Goal: Task Accomplishment & Management: Use online tool/utility

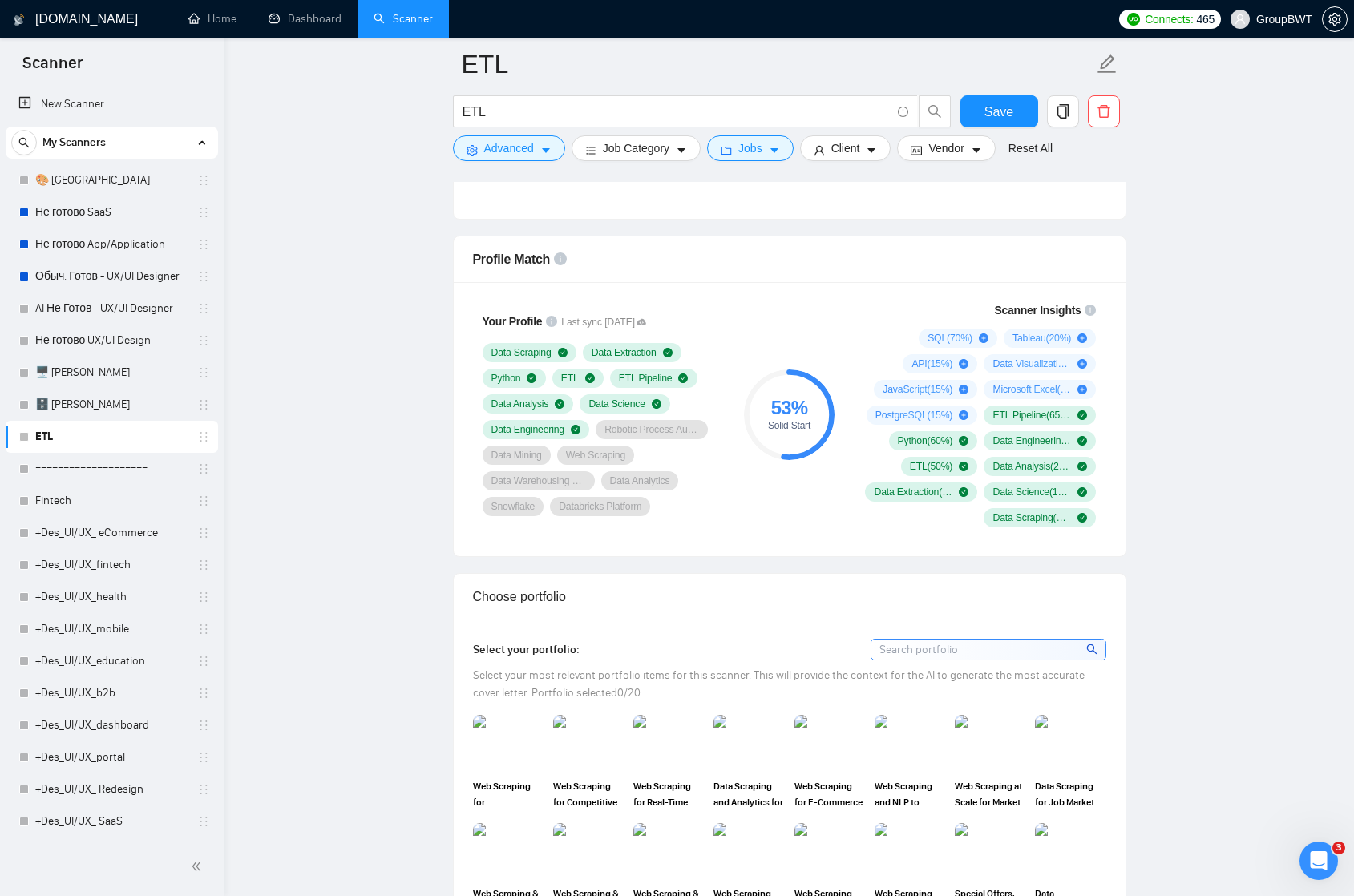
scroll to position [897, 0]
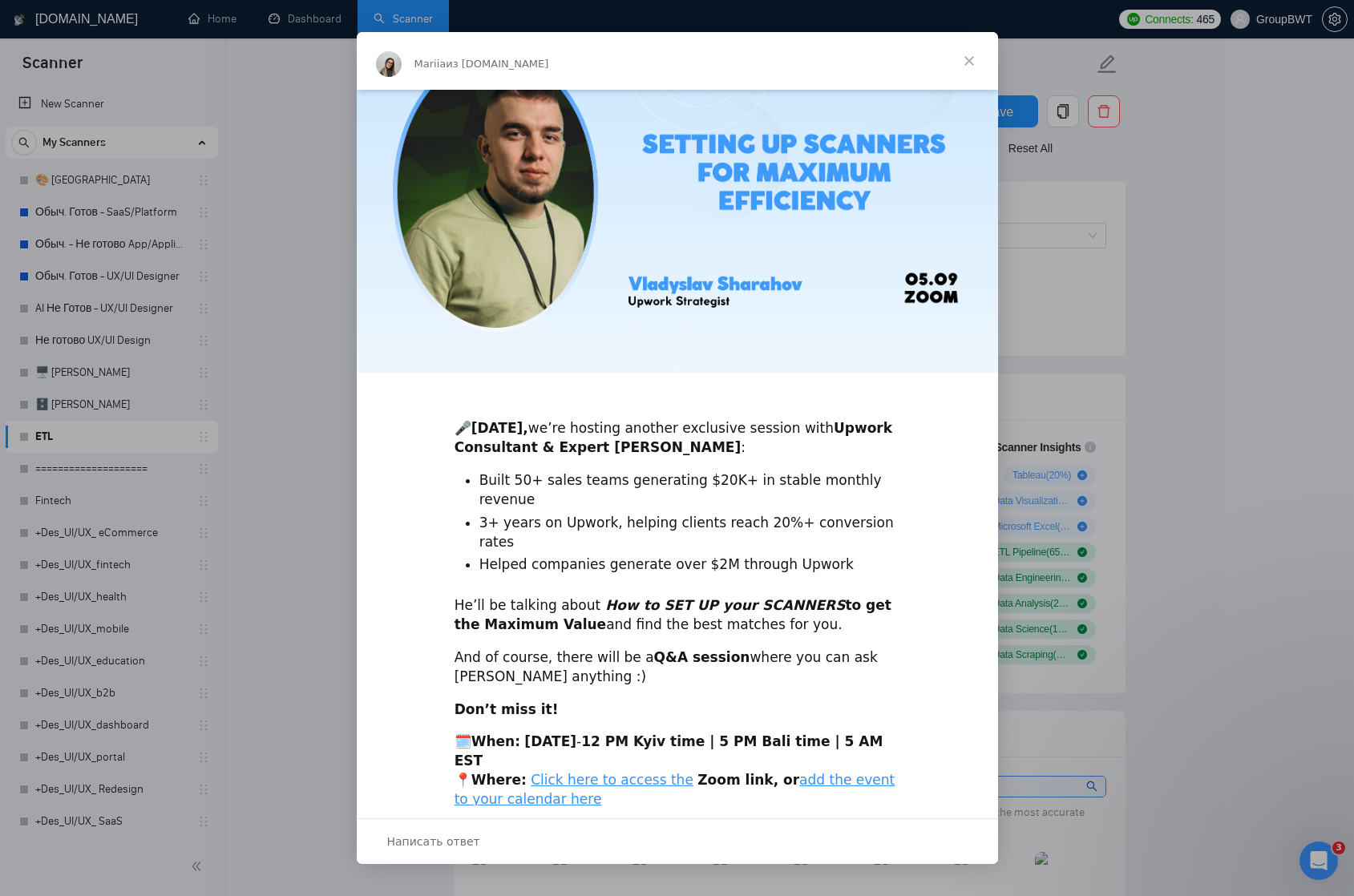
scroll to position [80, 0]
click at [313, 137] on div "Мессенджер Intercom" at bounding box center [677, 448] width 1354 height 896
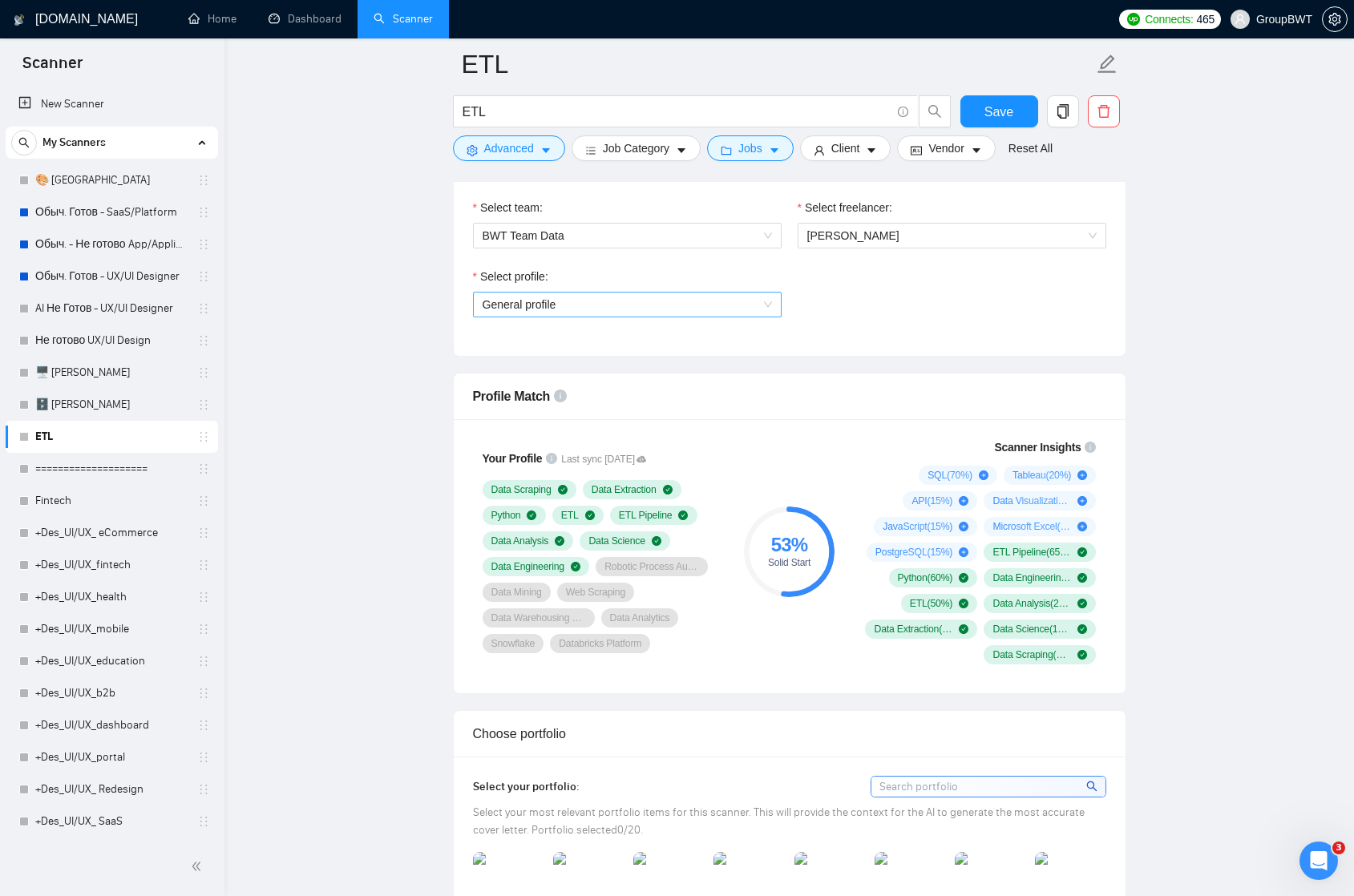
click at [740, 301] on span "General profile" at bounding box center [627, 304] width 289 height 24
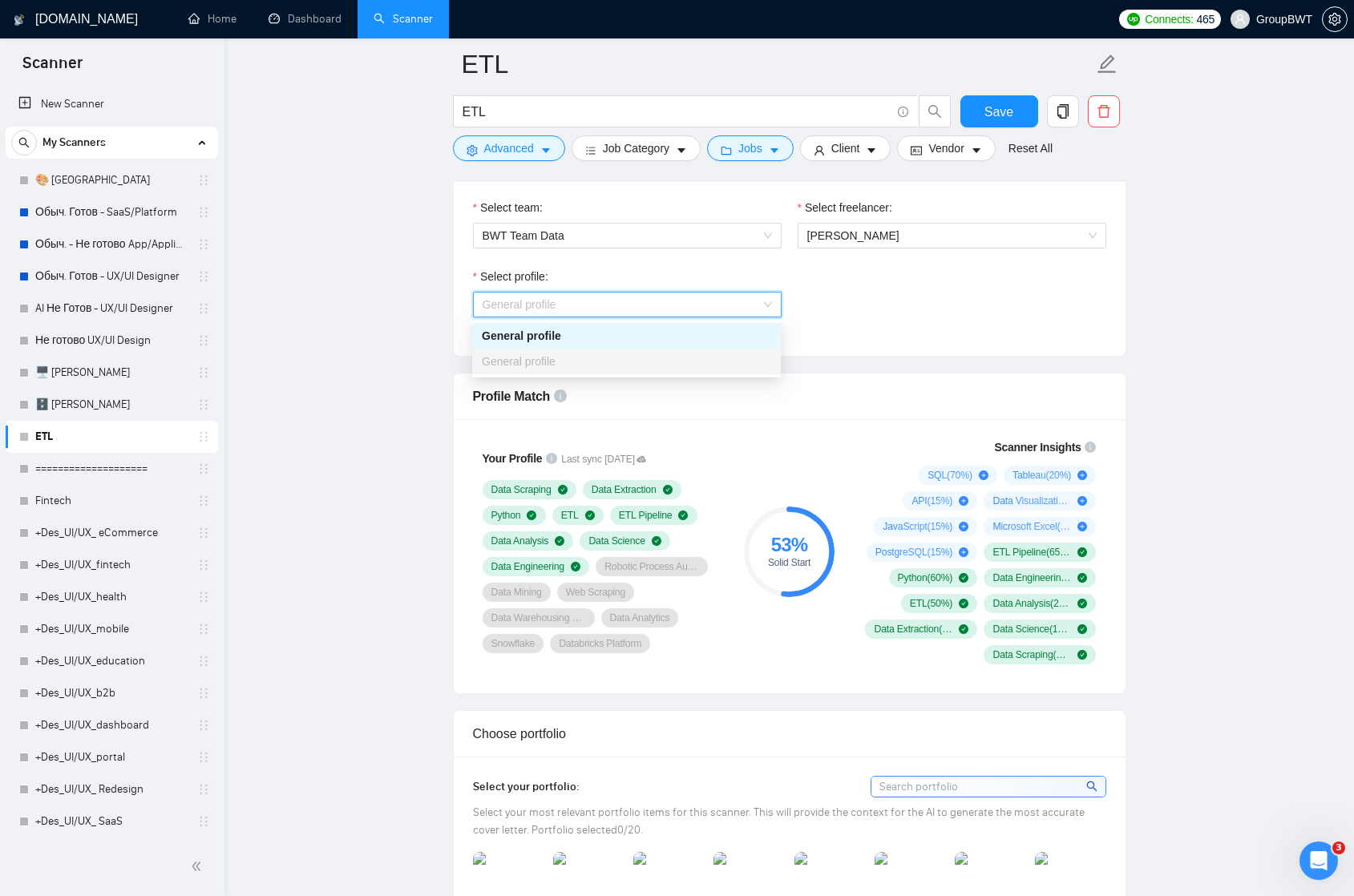
click at [731, 280] on div "Select profile:" at bounding box center [627, 280] width 308 height 24
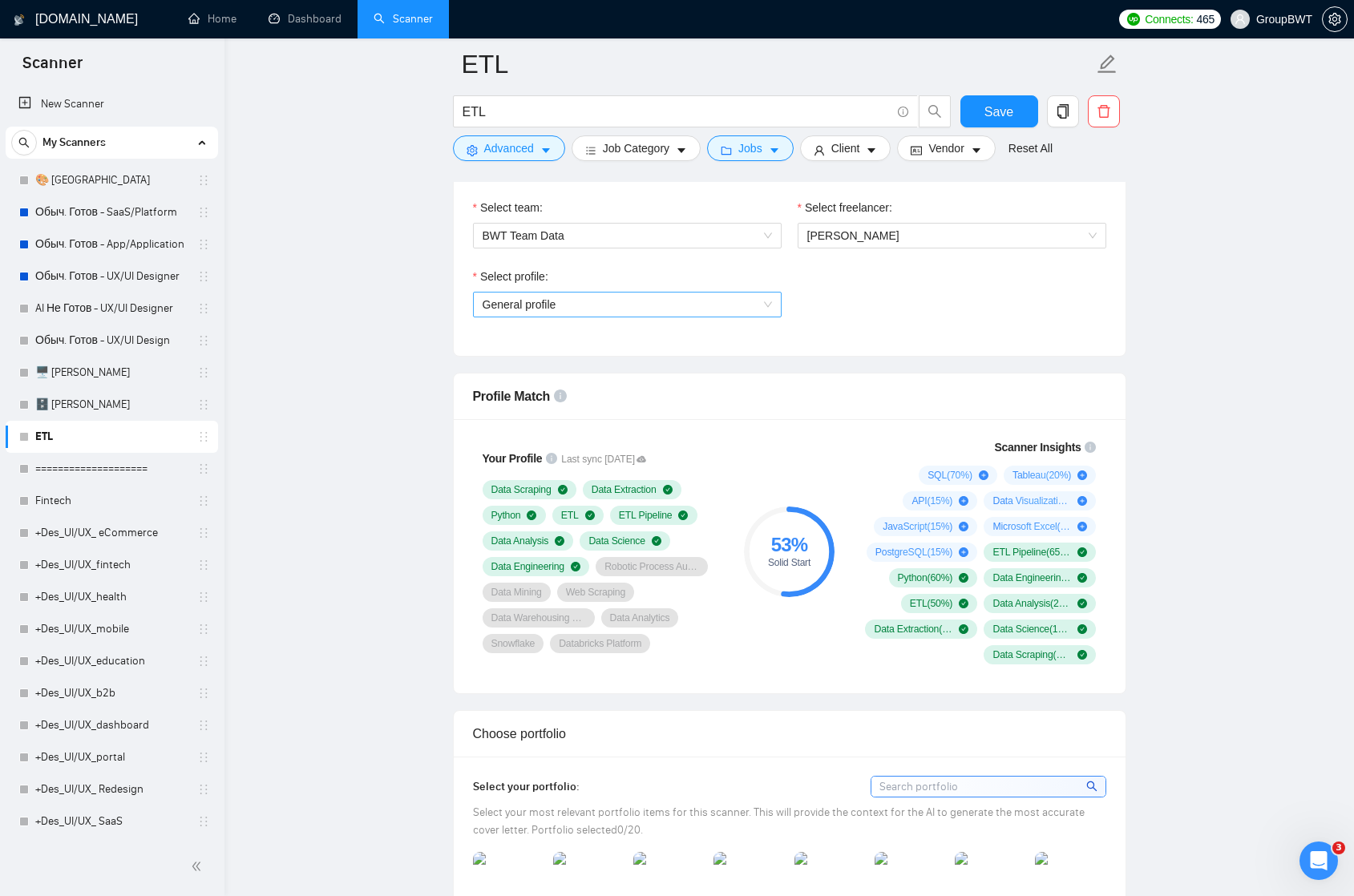
click at [769, 304] on span "General profile" at bounding box center [627, 304] width 289 height 24
click at [812, 289] on div "Select profile: General profile" at bounding box center [790, 302] width 649 height 69
click at [827, 243] on span "[PERSON_NAME]" at bounding box center [951, 235] width 289 height 24
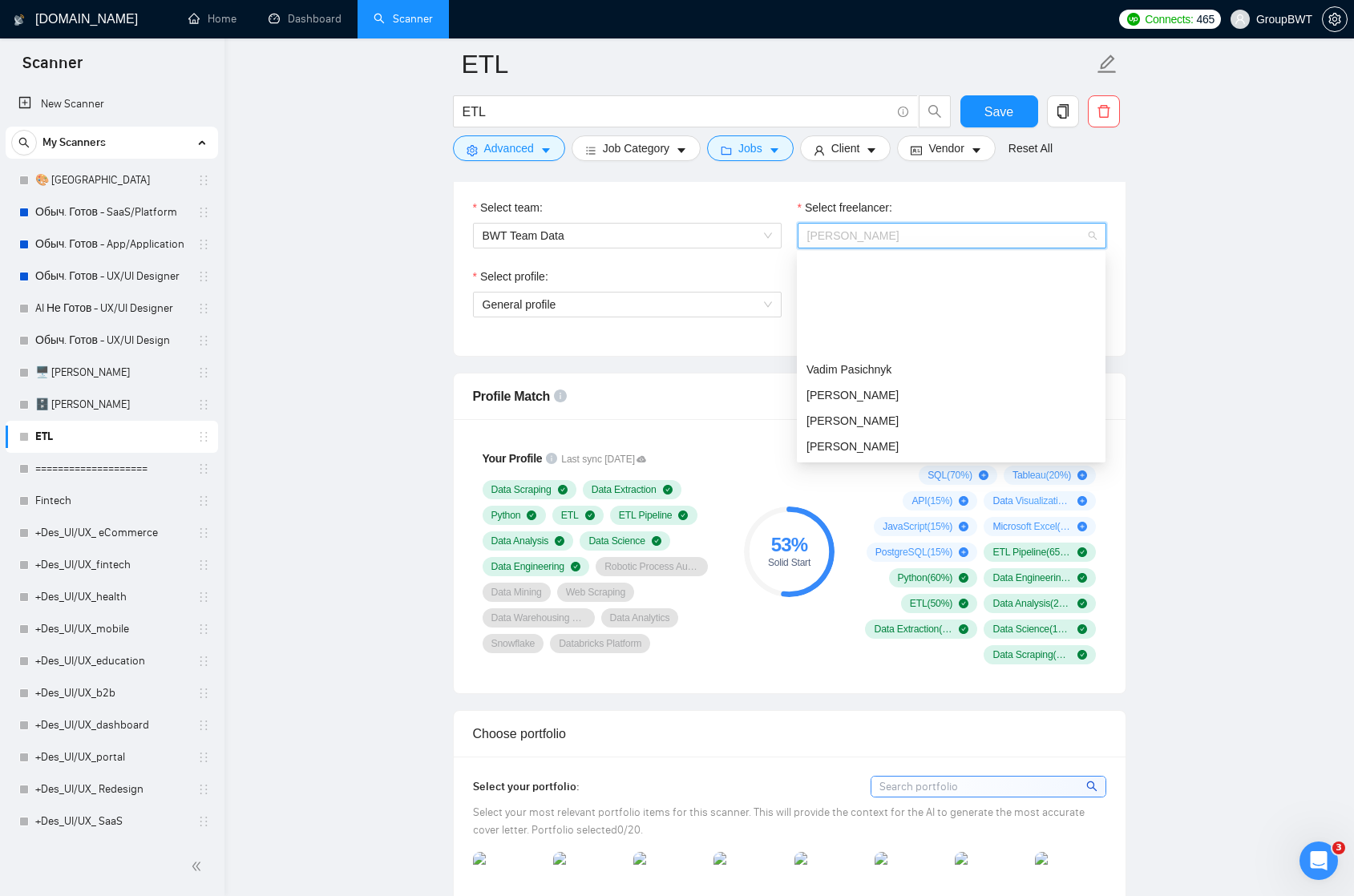
scroll to position [128, 0]
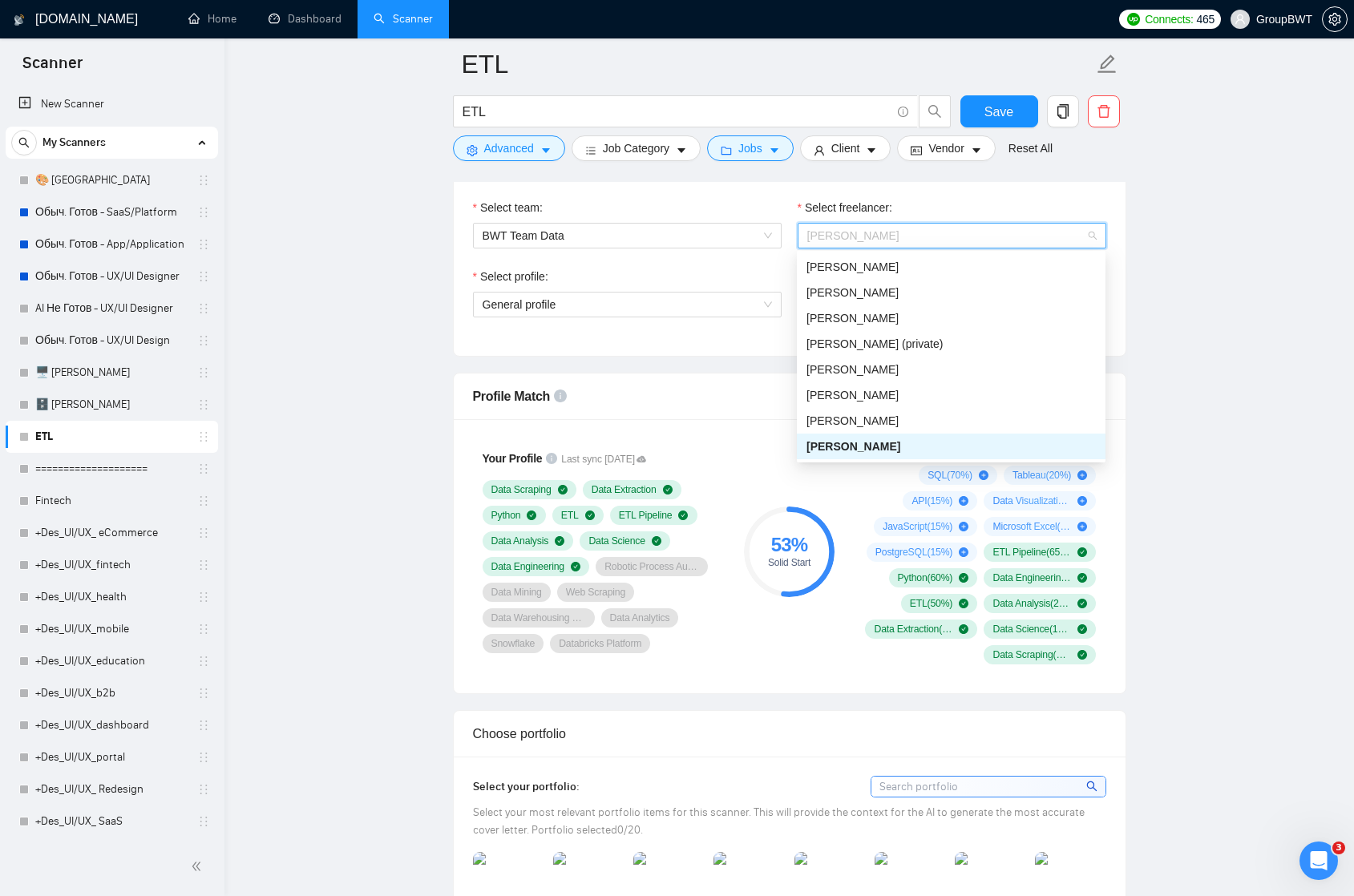
click at [827, 450] on span "[PERSON_NAME]" at bounding box center [853, 446] width 94 height 13
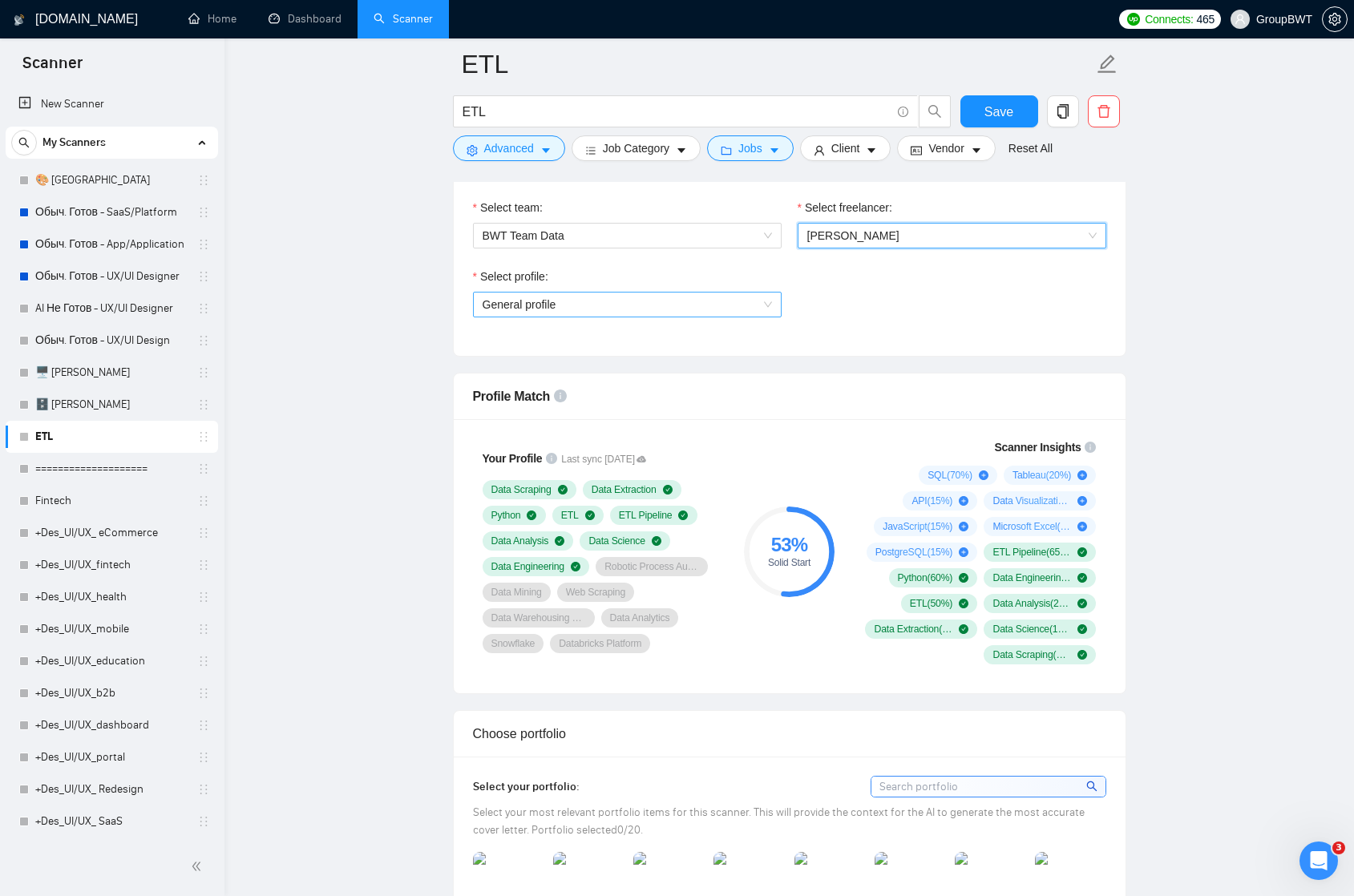
click at [726, 298] on span "General profile" at bounding box center [627, 304] width 289 height 24
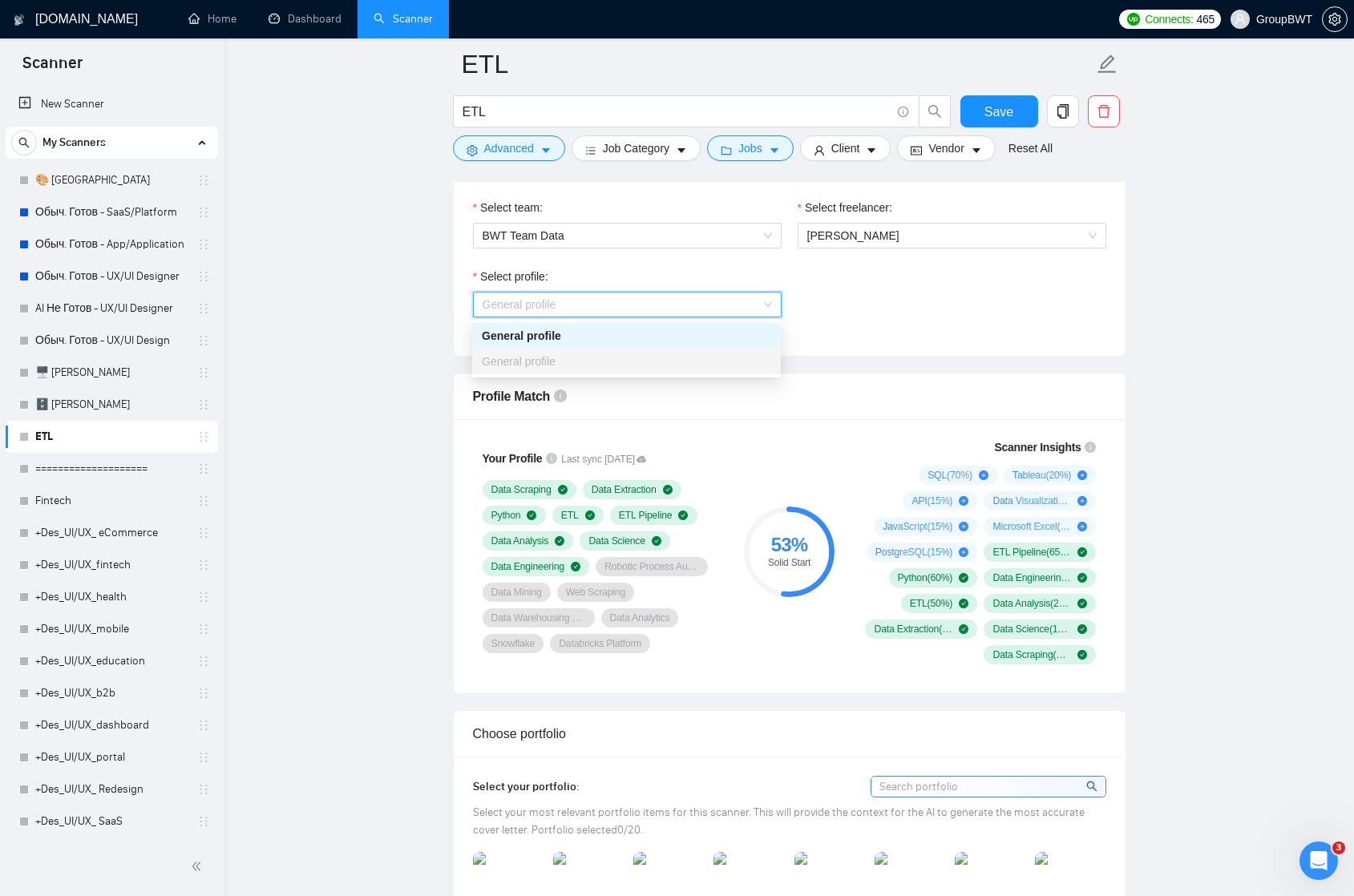
click at [826, 290] on div "Select profile: General profile" at bounding box center [790, 302] width 649 height 69
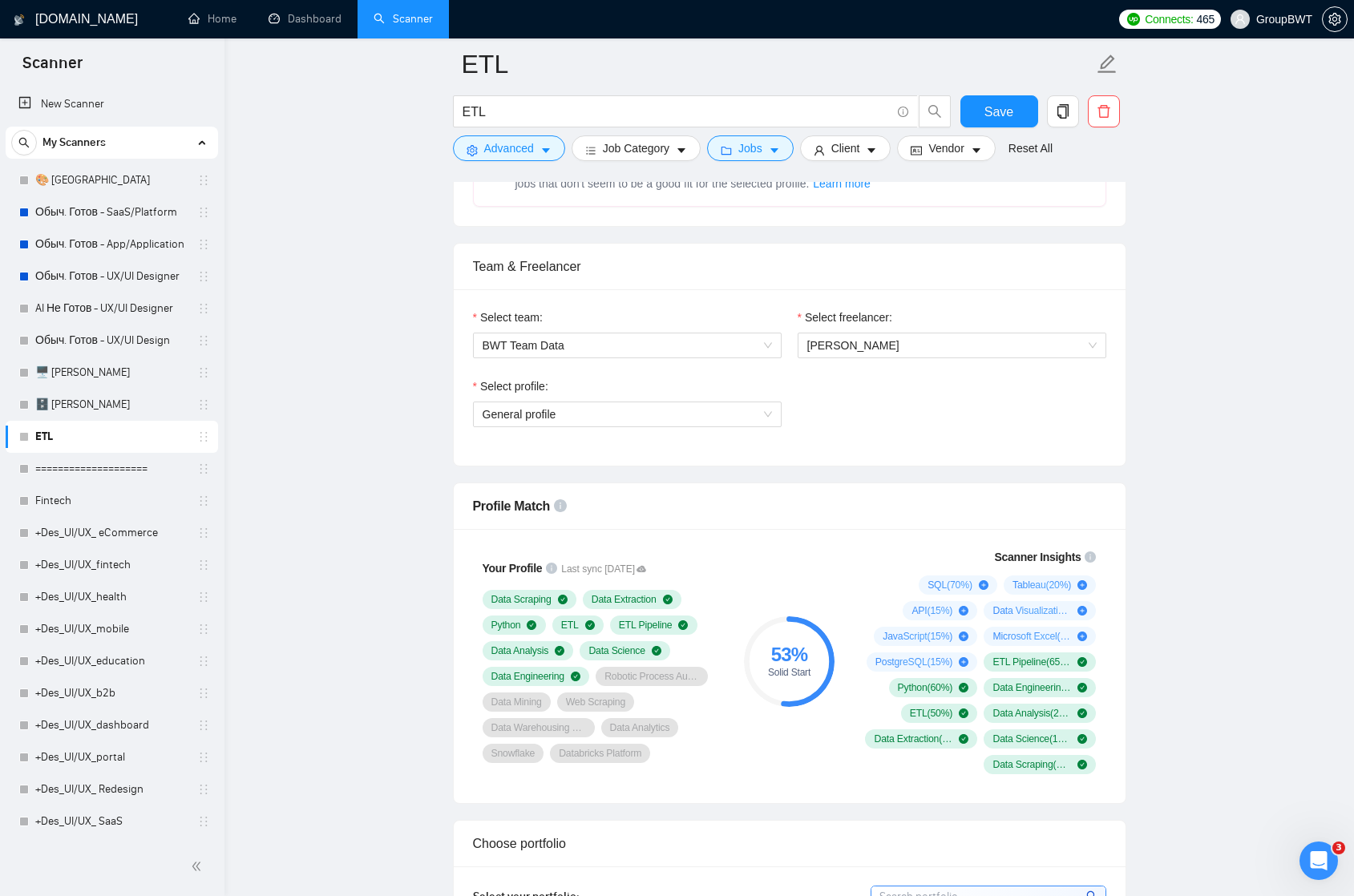
scroll to position [626, 0]
